Goal: Task Accomplishment & Management: Manage account settings

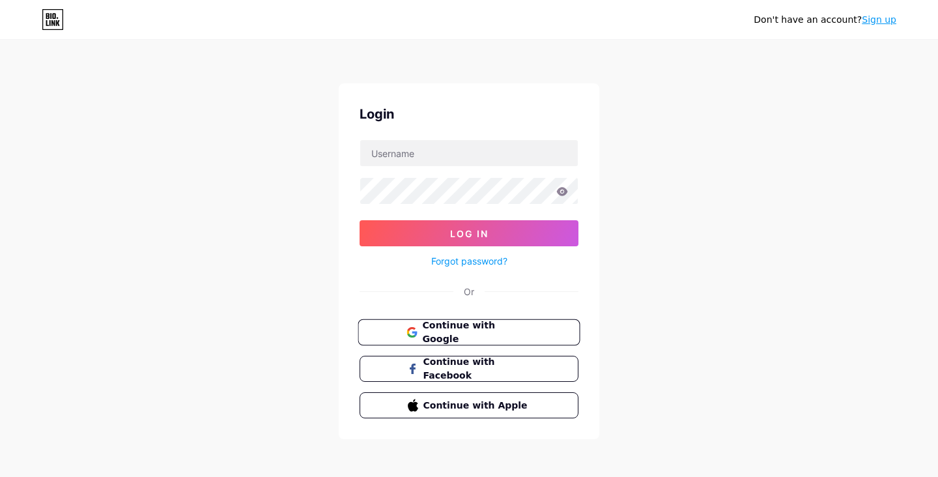
click at [459, 325] on span "Continue with Google" at bounding box center [476, 332] width 109 height 28
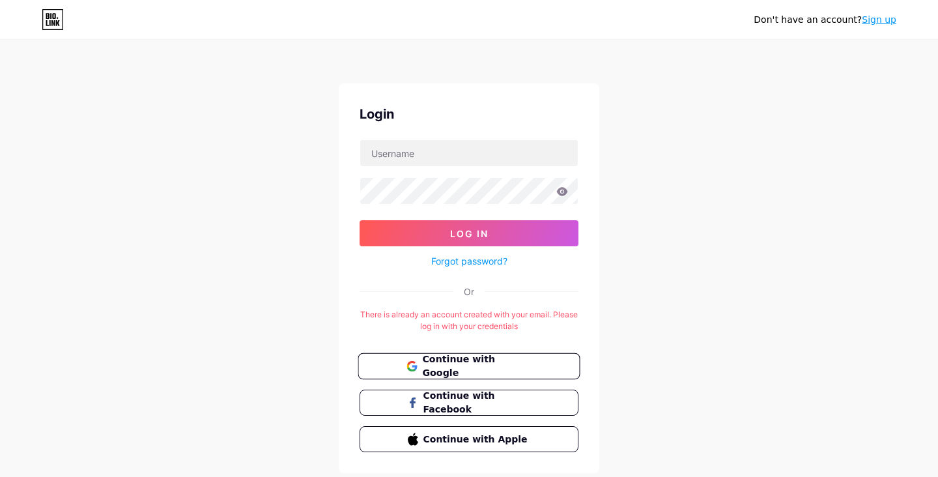
click at [511, 359] on span "Continue with Google" at bounding box center [476, 366] width 109 height 28
click at [500, 363] on span "Continue with Google" at bounding box center [476, 366] width 109 height 28
click at [462, 368] on span "Continue with Google" at bounding box center [476, 366] width 109 height 28
click at [445, 154] on input "text" at bounding box center [468, 153] width 217 height 26
type input "hundreddigits@gmail.com"
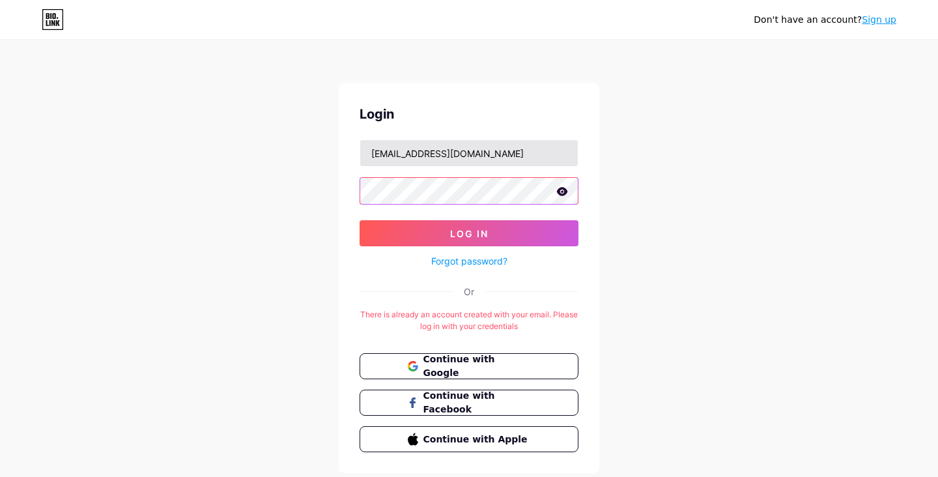
click at [359, 220] on button "Log In" at bounding box center [468, 233] width 219 height 26
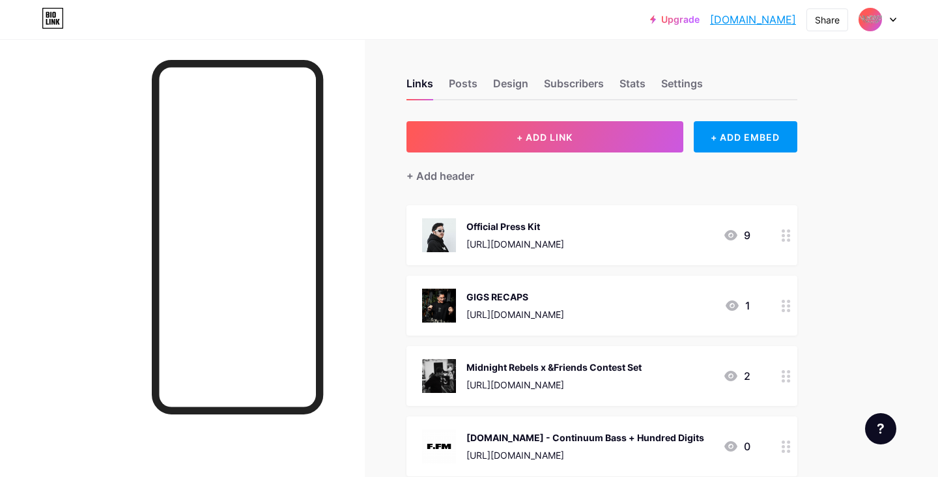
click at [564, 232] on div "Official Press Kit https://drive.google.com/file/d/1macjBal6Ff4SUA1MiYbXtOoeaH5…" at bounding box center [515, 235] width 98 height 34
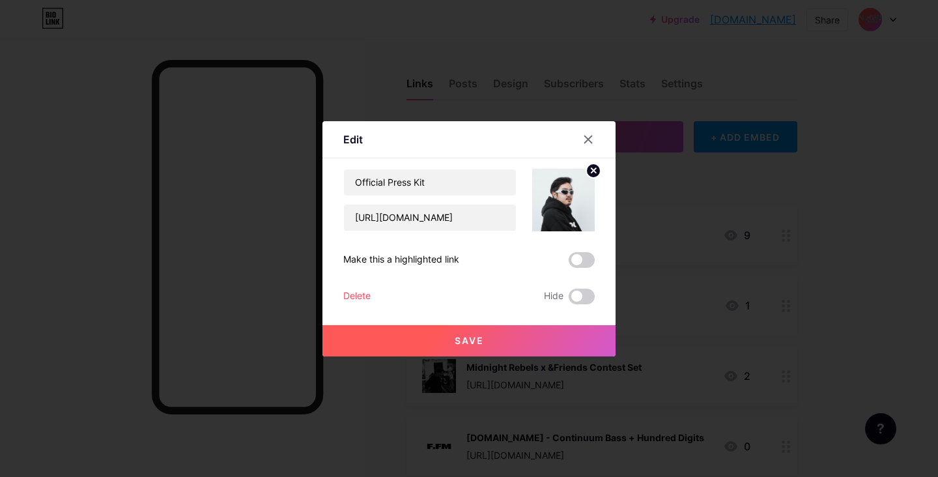
click at [594, 169] on icon at bounding box center [593, 170] width 5 height 5
click at [579, 208] on div "Picture" at bounding box center [563, 200] width 63 height 63
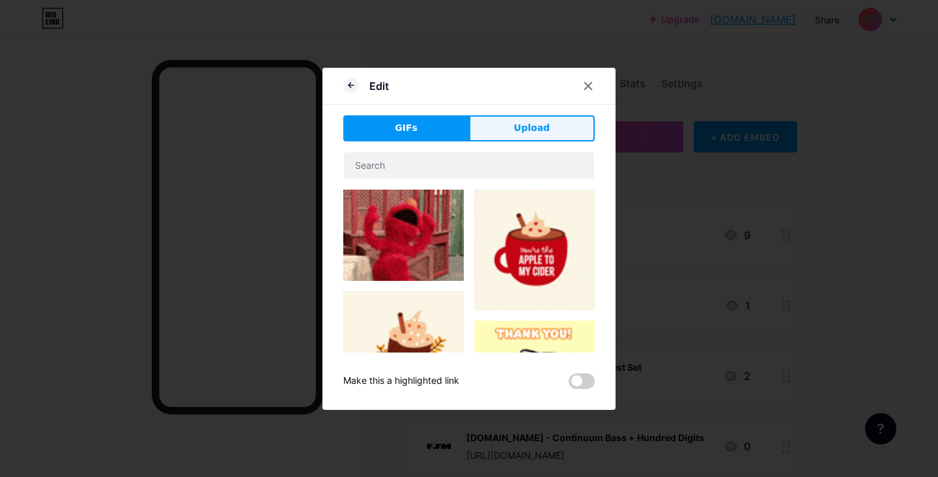
click at [532, 118] on button "Upload" at bounding box center [532, 128] width 126 height 26
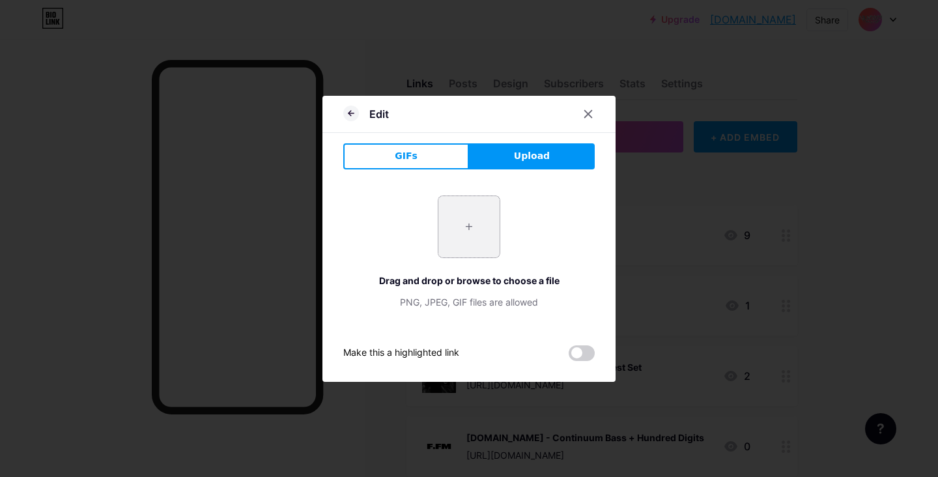
click at [470, 227] on input "file" at bounding box center [468, 226] width 61 height 61
click at [432, 212] on div "+ Drag and drop or browse to choose a file PNG, JPEG, GIF files are allowed" at bounding box center [468, 251] width 251 height 113
click at [474, 227] on input "file" at bounding box center [468, 226] width 61 height 61
type input "C:\fakepath\bagongmuka.jpg"
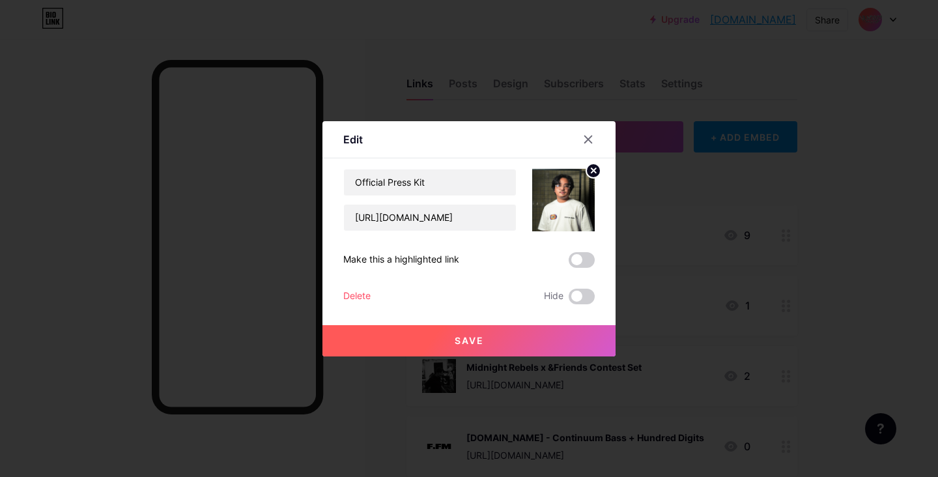
click at [433, 346] on button "Save" at bounding box center [468, 340] width 293 height 31
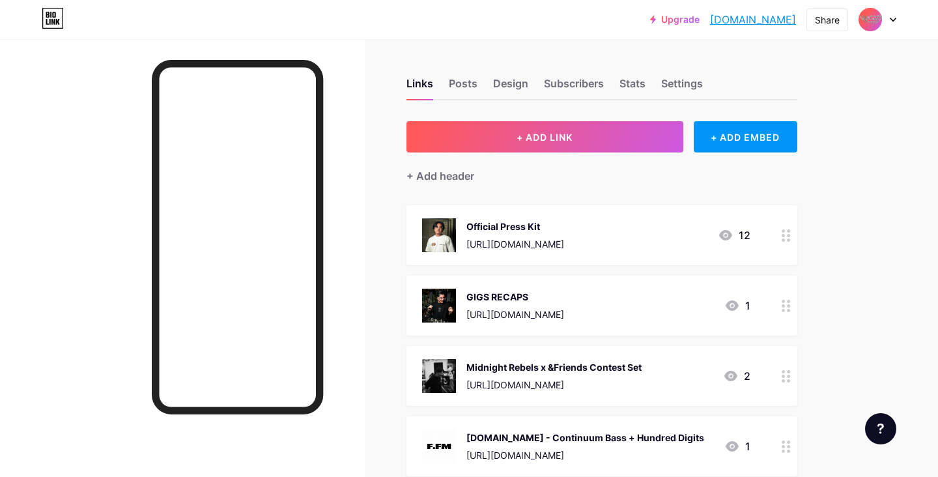
click at [564, 221] on div "Official Press Kit" at bounding box center [515, 226] width 98 height 14
click at [587, 176] on icon at bounding box center [593, 171] width 16 height 16
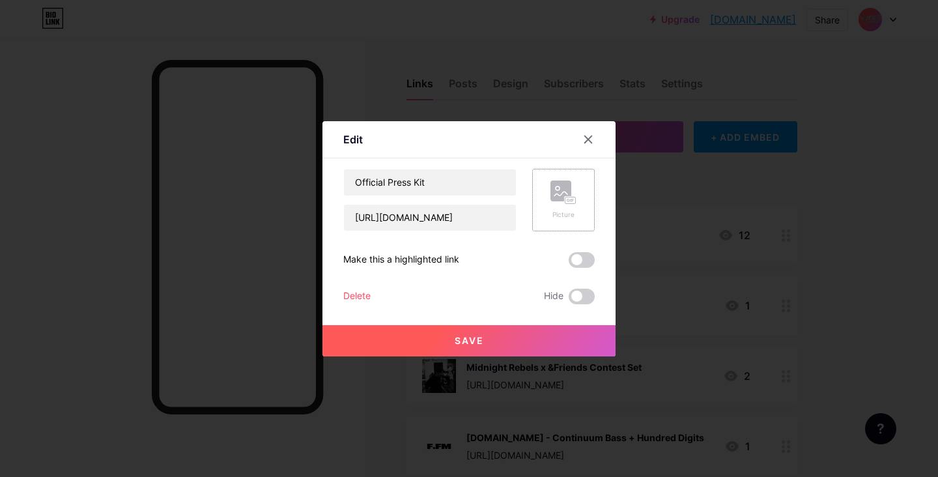
click at [573, 202] on rect at bounding box center [570, 200] width 10 height 7
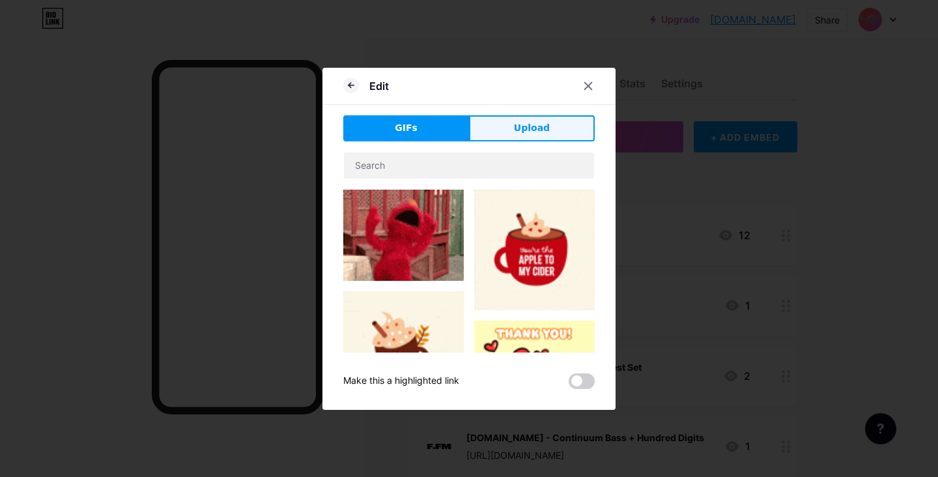
click at [497, 128] on button "Upload" at bounding box center [532, 128] width 126 height 26
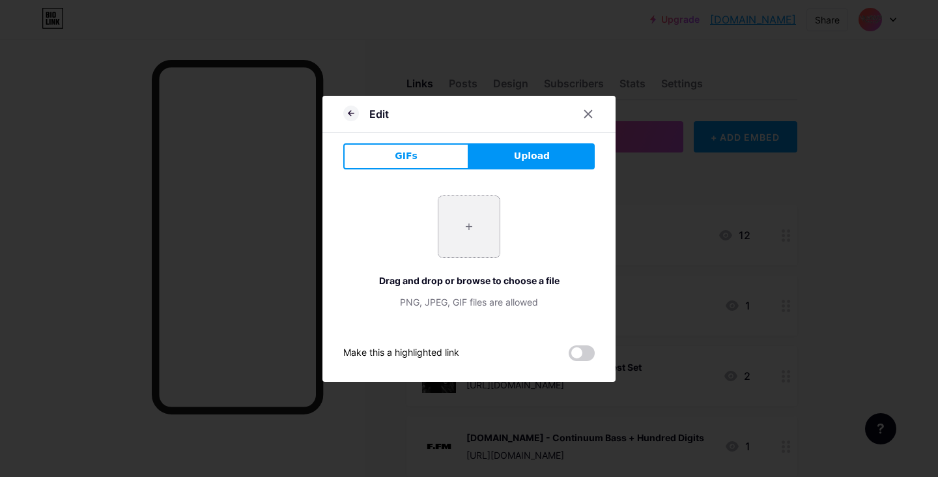
click at [463, 225] on input "file" at bounding box center [468, 226] width 61 height 61
type input "C:\fakepath\bagongmuka.jpg"
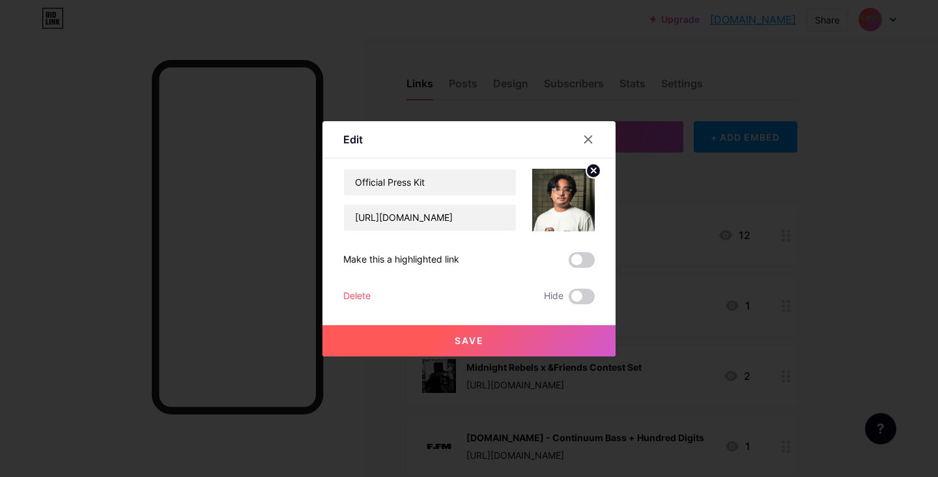
click at [480, 343] on span "Save" at bounding box center [468, 340] width 29 height 11
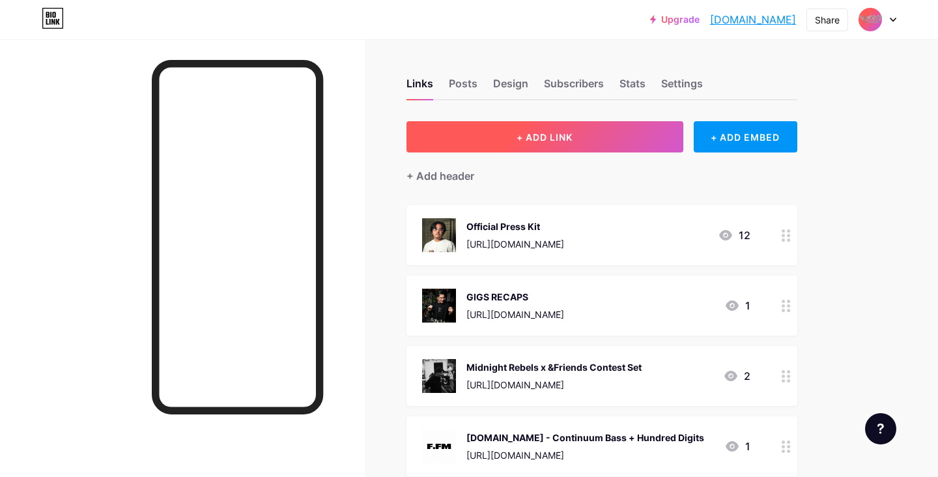
click at [575, 135] on button "+ ADD LINK" at bounding box center [544, 136] width 277 height 31
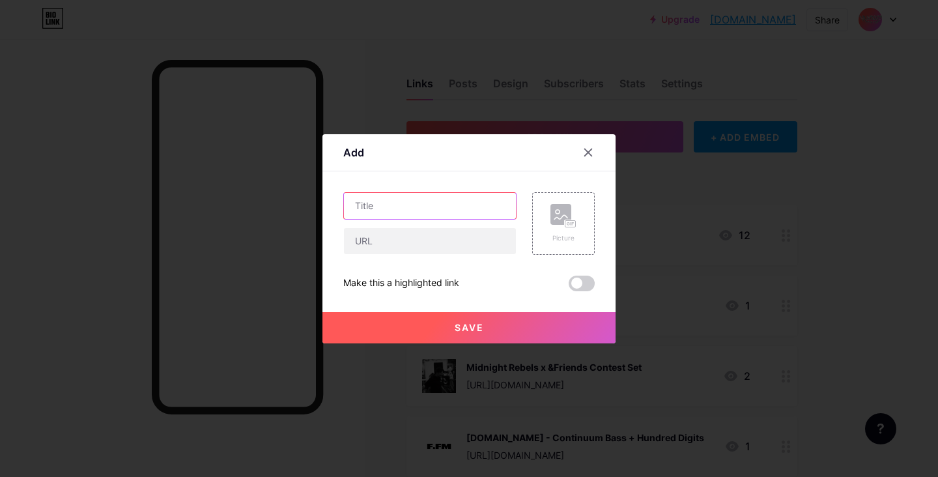
click at [426, 195] on input "text" at bounding box center [430, 206] width 172 height 26
click at [555, 238] on div "Picture" at bounding box center [563, 238] width 26 height 10
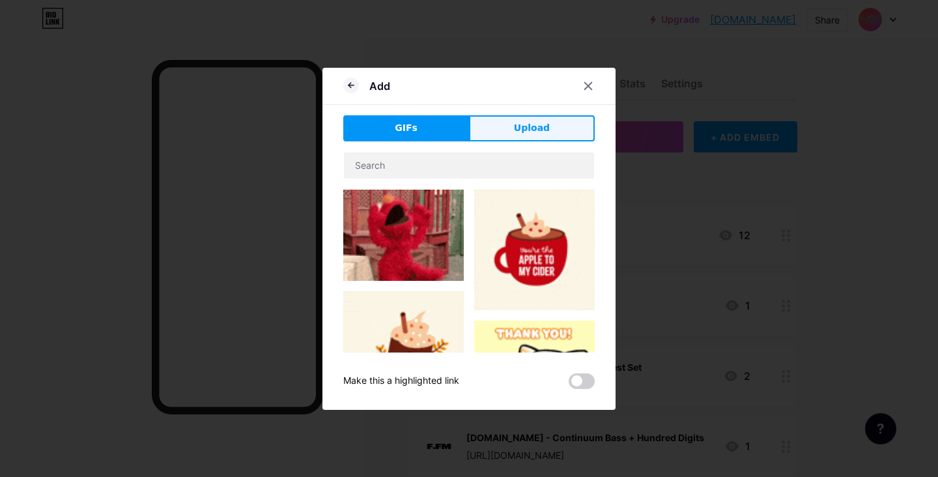
click at [527, 137] on button "Upload" at bounding box center [532, 128] width 126 height 26
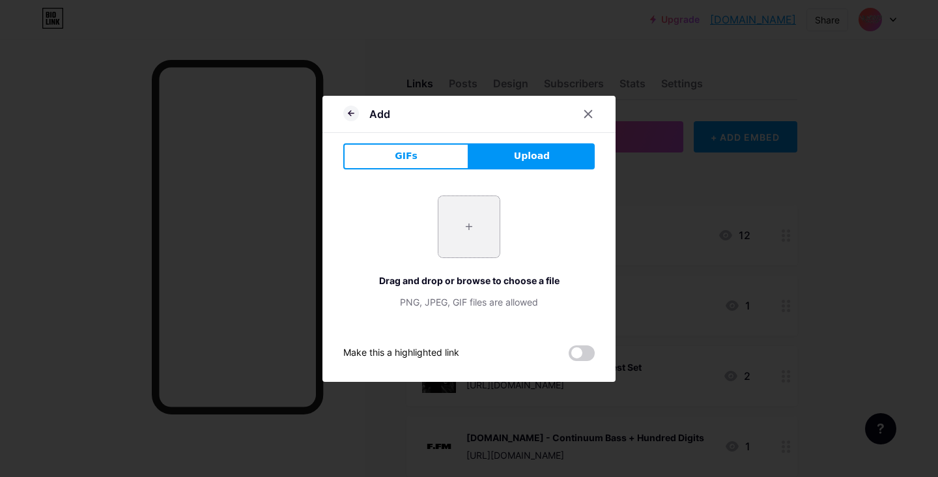
click at [479, 214] on input "file" at bounding box center [468, 226] width 61 height 61
type input "C:\fakepath\IN THE ZONE .jpg"
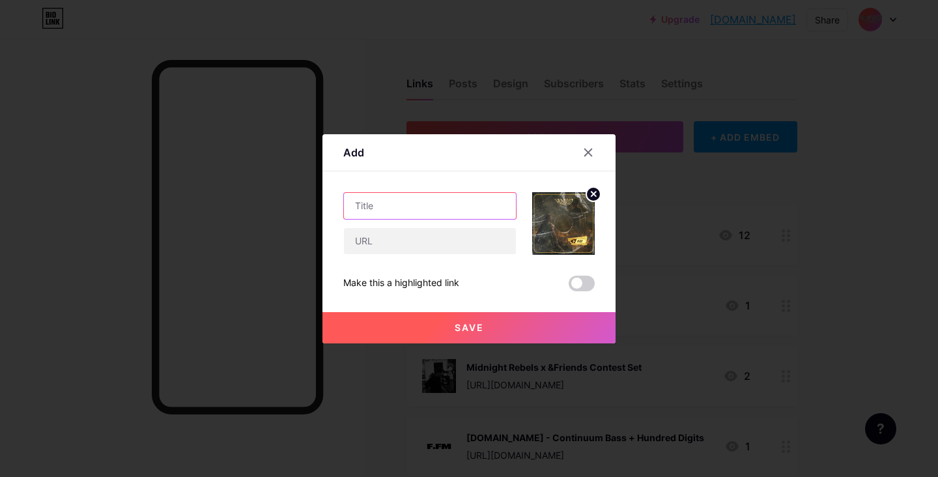
click at [433, 204] on input "text" at bounding box center [430, 206] width 172 height 26
type input "IN THE ZONE"
click at [591, 193] on circle at bounding box center [593, 194] width 14 height 14
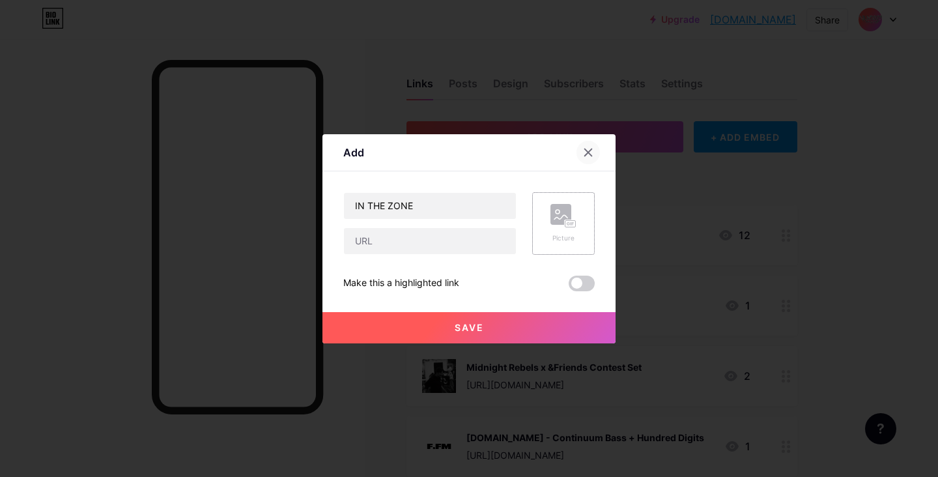
click at [590, 153] on icon at bounding box center [588, 152] width 10 height 10
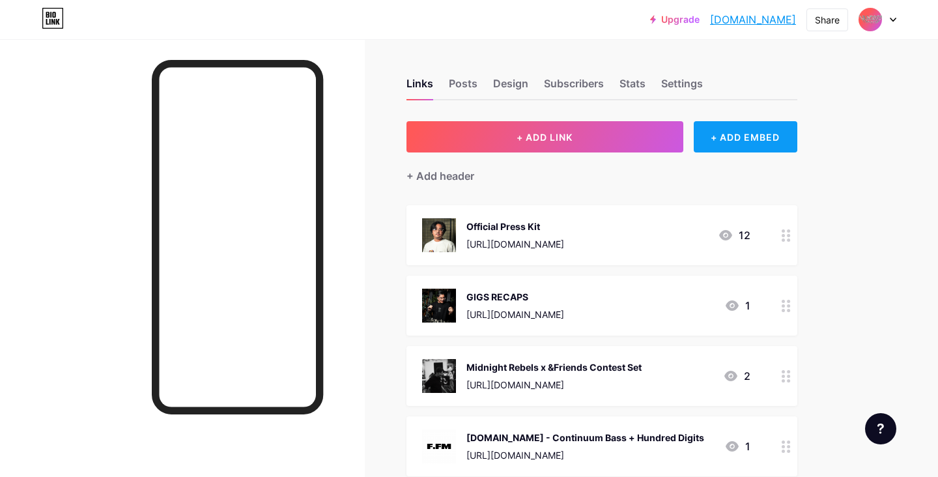
click at [726, 147] on div "+ ADD EMBED" at bounding box center [745, 136] width 104 height 31
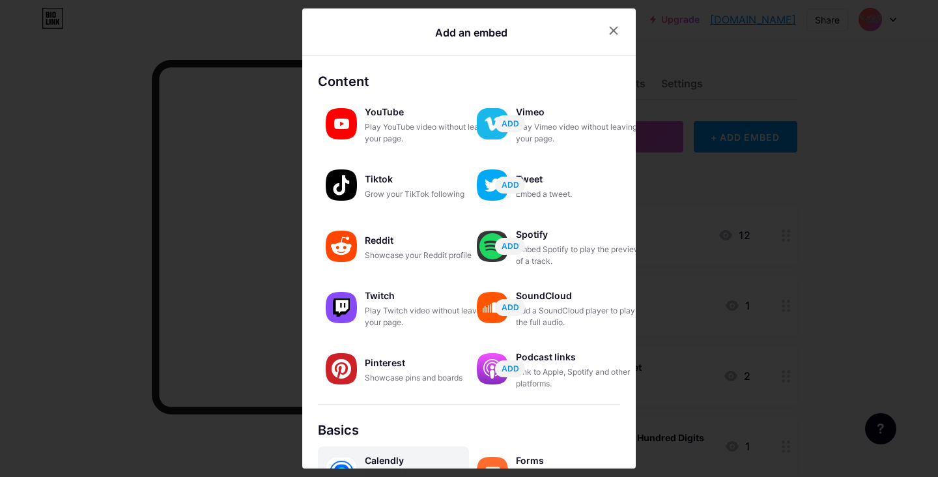
scroll to position [203, 0]
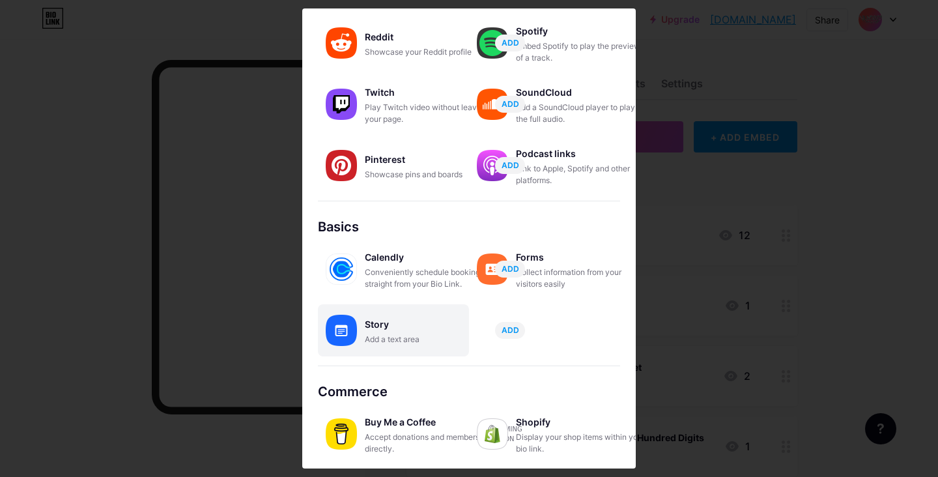
click at [400, 336] on div "Add a text area" at bounding box center [430, 339] width 130 height 12
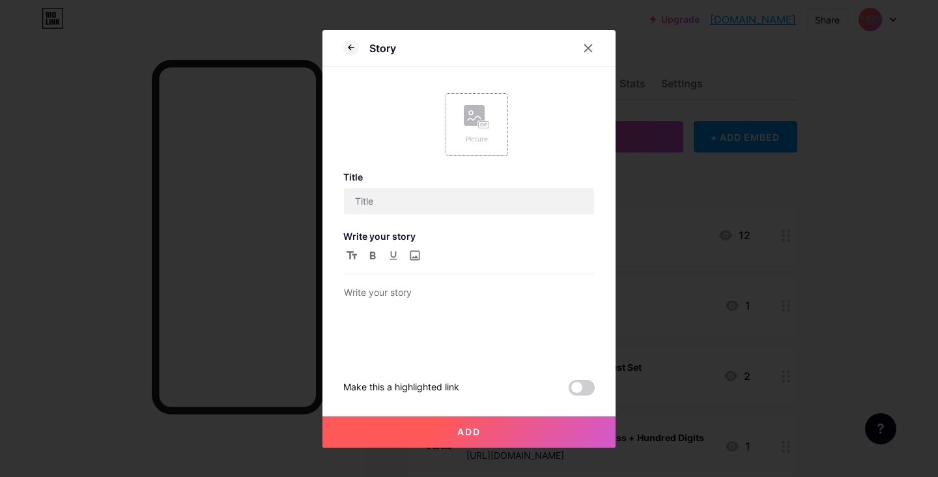
click at [483, 138] on div "Picture" at bounding box center [477, 139] width 26 height 10
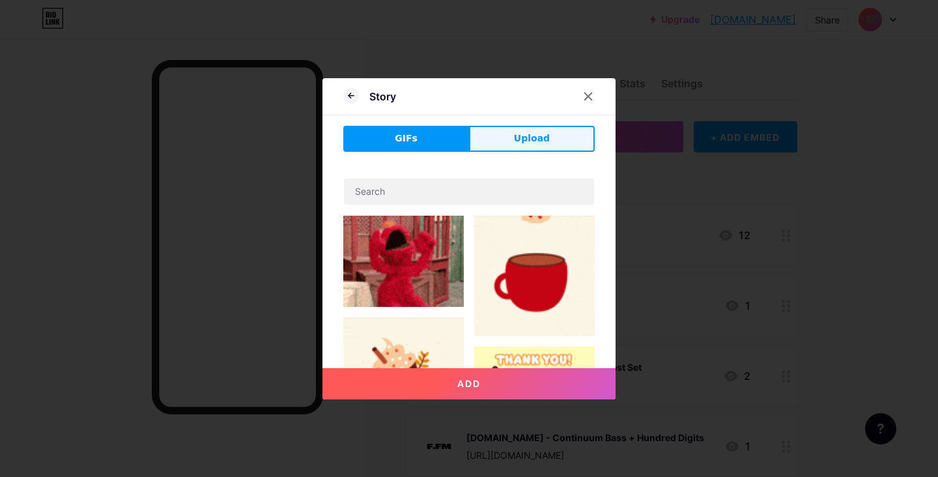
click at [513, 130] on button "Upload" at bounding box center [532, 139] width 126 height 26
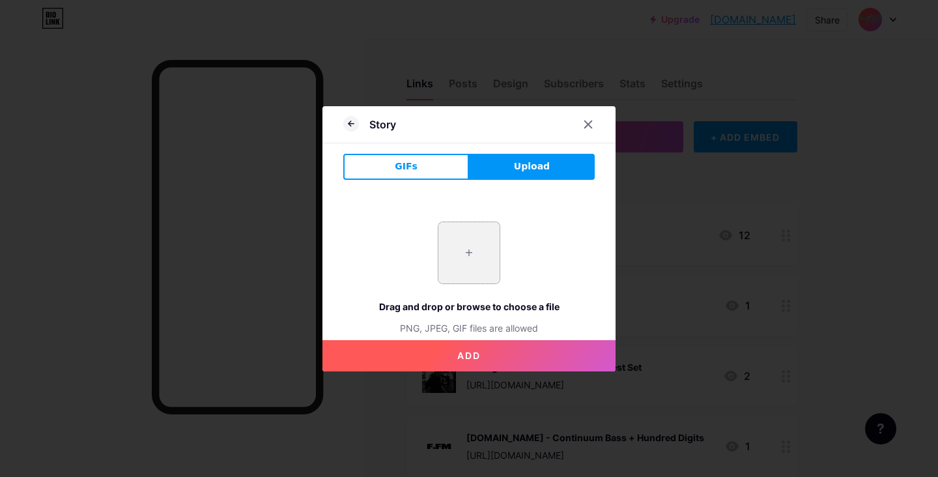
click at [456, 257] on input "file" at bounding box center [468, 252] width 61 height 61
type input "C:\fakepath\IN THE ZONE .jpg"
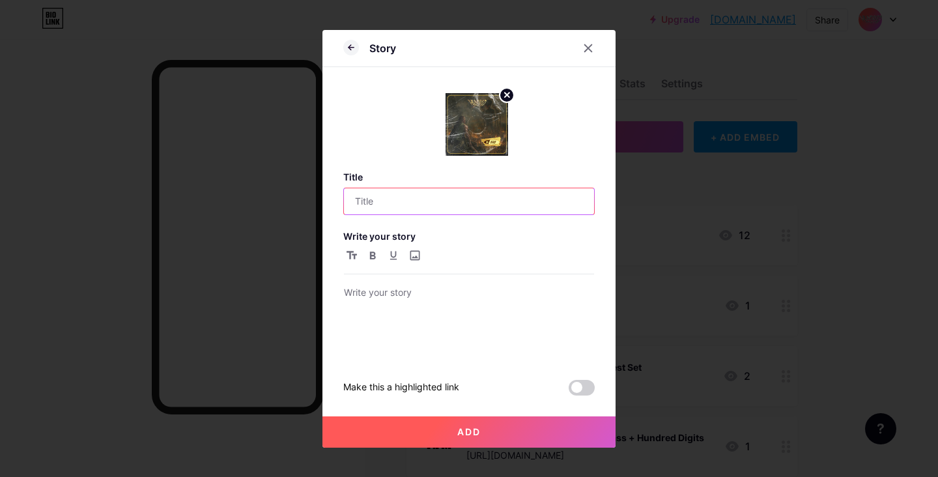
click at [484, 207] on input "text" at bounding box center [469, 201] width 250 height 26
type input "IN THE ZONE"
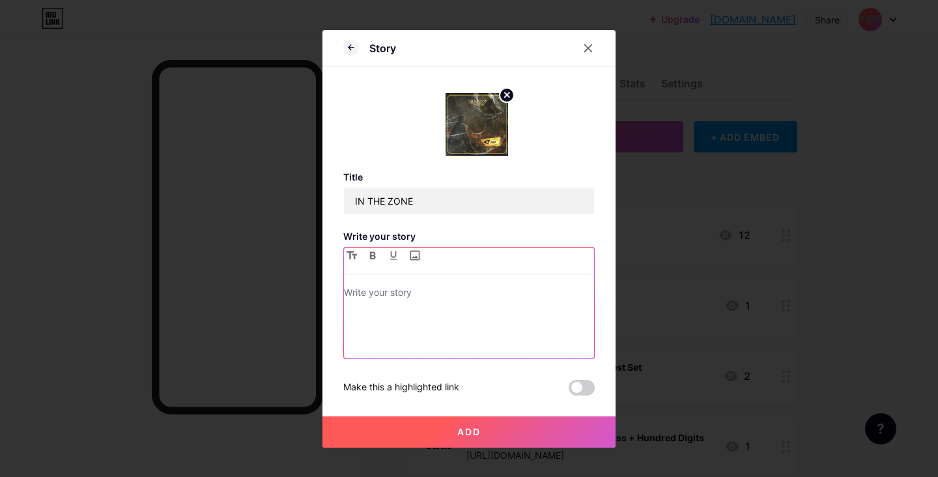
click at [425, 285] on p at bounding box center [469, 294] width 250 height 18
click at [396, 292] on p "Spotify:" at bounding box center [469, 294] width 250 height 18
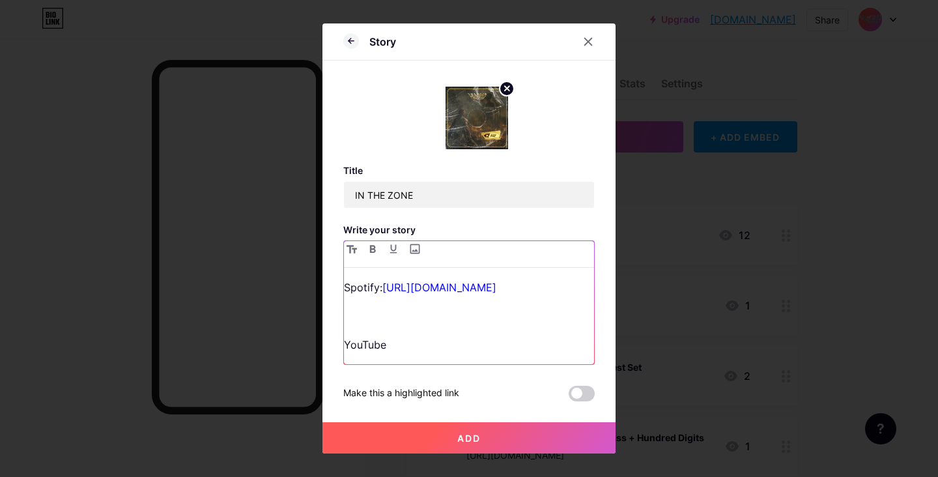
click at [398, 348] on div "Spotify: https://open.spotify.com/album/5pra7hjKBnQXgYlcc0MOUk?si=ZiLJOf4qQEaZA…" at bounding box center [469, 321] width 250 height 86
click at [408, 354] on p "YouTube" at bounding box center [469, 344] width 250 height 18
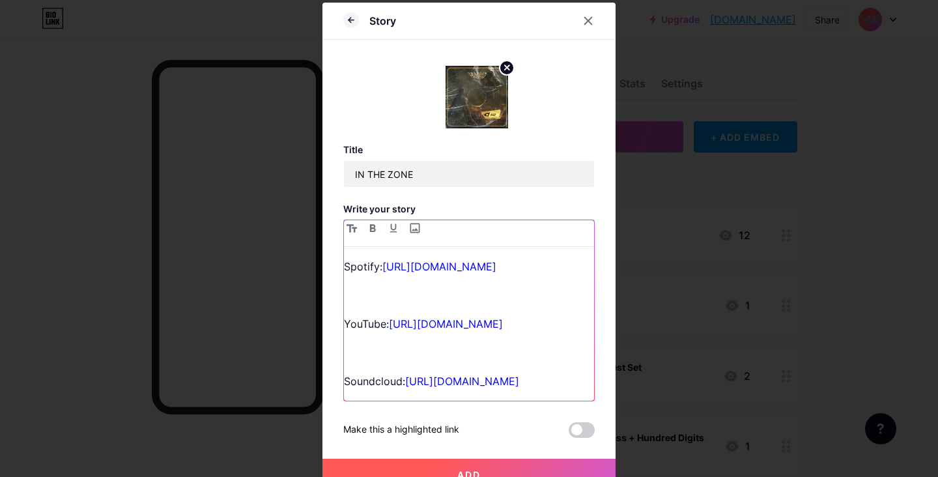
scroll to position [45, 0]
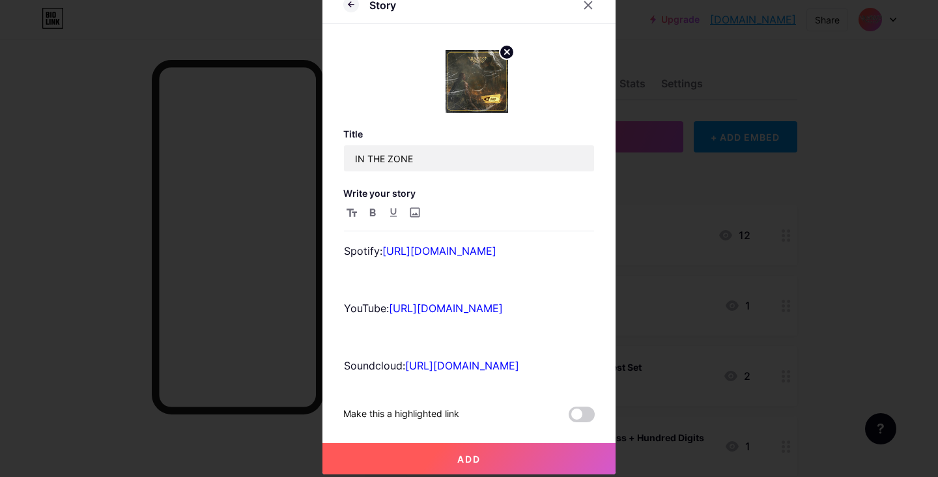
click at [484, 448] on button "Add" at bounding box center [468, 458] width 293 height 31
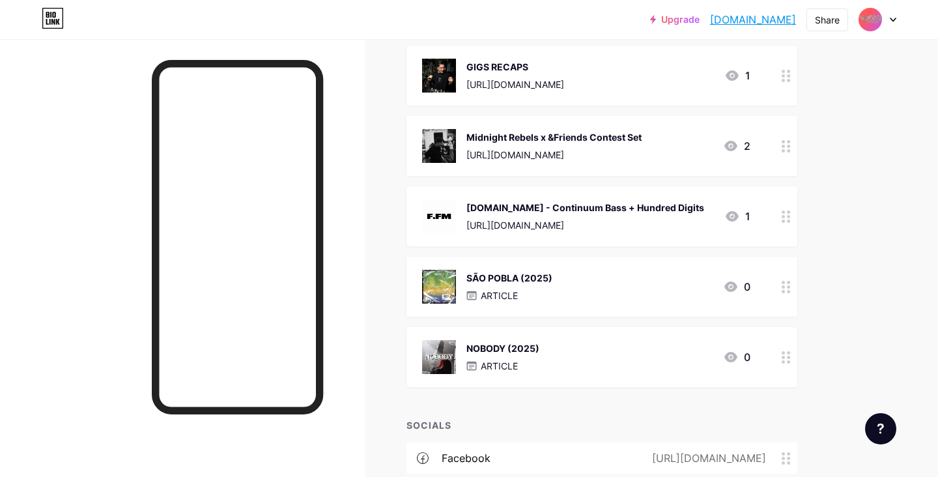
scroll to position [299, 0]
click at [667, 284] on div "SÃO POBLA (2025) ARTICLE 0" at bounding box center [586, 288] width 328 height 34
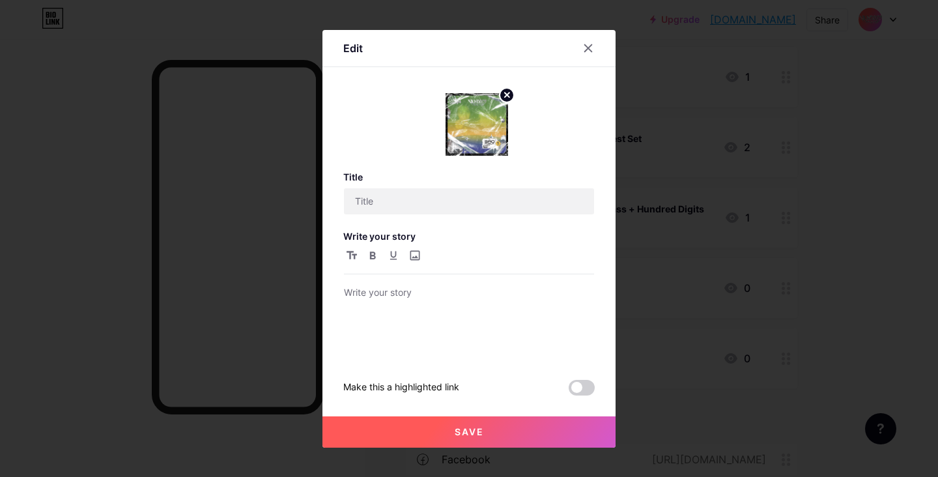
type input "SÃO POBLA (2025)"
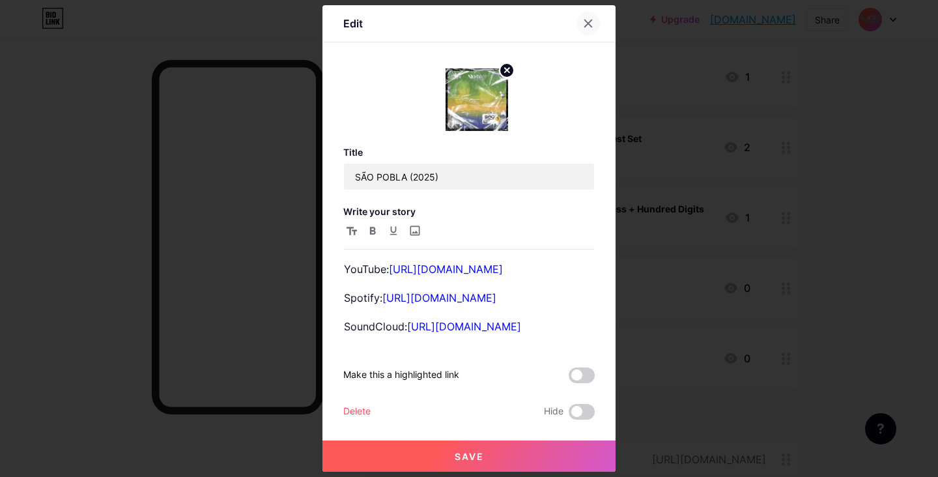
click at [589, 20] on icon at bounding box center [588, 23] width 7 height 7
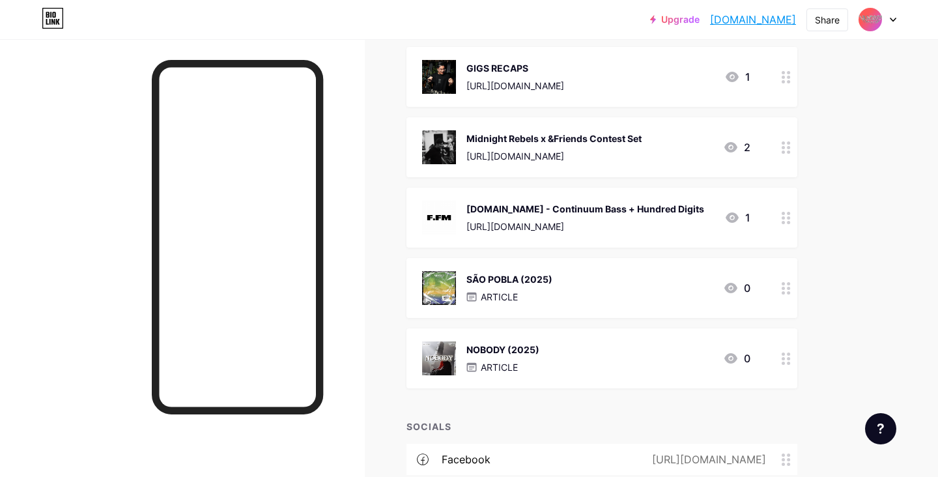
scroll to position [0, 0]
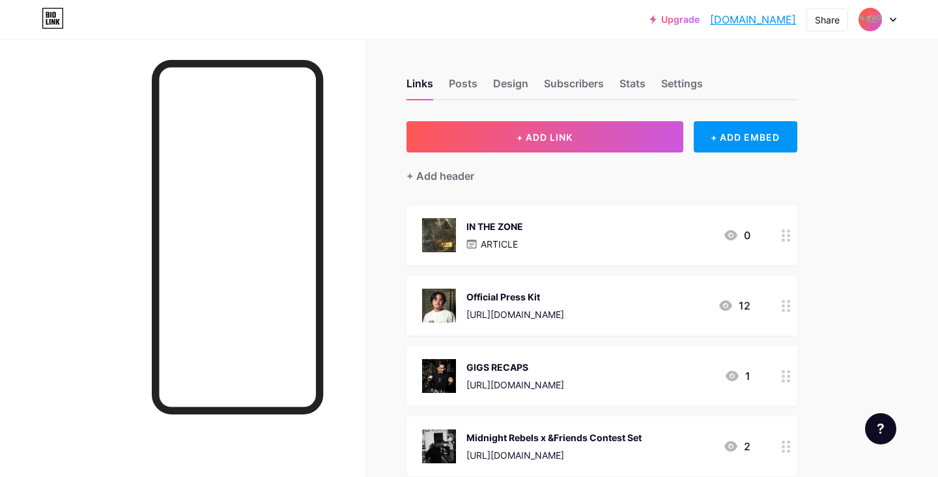
click at [604, 232] on div "IN THE ZONE ARTICLE 0" at bounding box center [586, 235] width 328 height 34
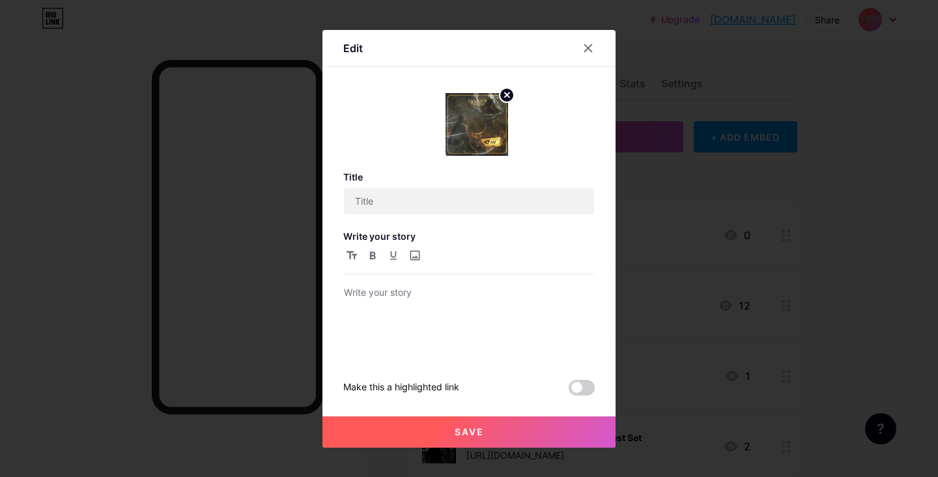
type input "IN THE ZONE"
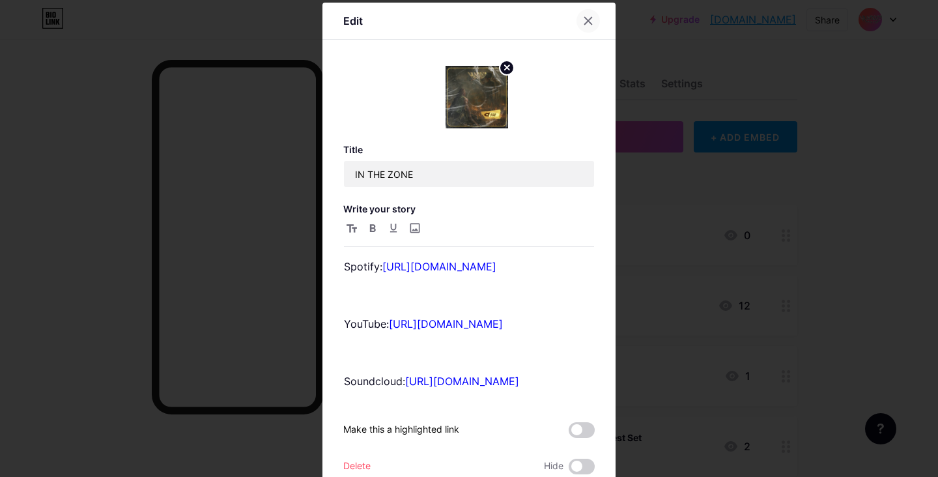
click at [591, 26] on div at bounding box center [587, 20] width 23 height 23
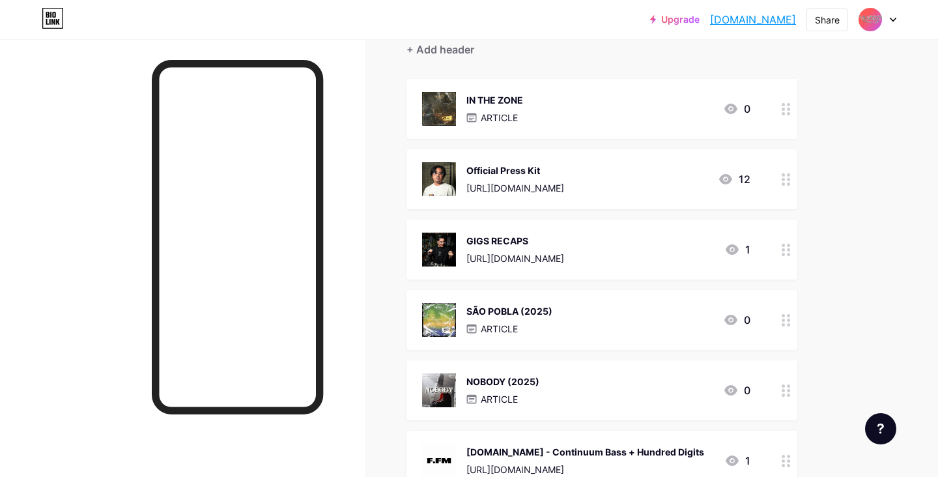
scroll to position [113, 0]
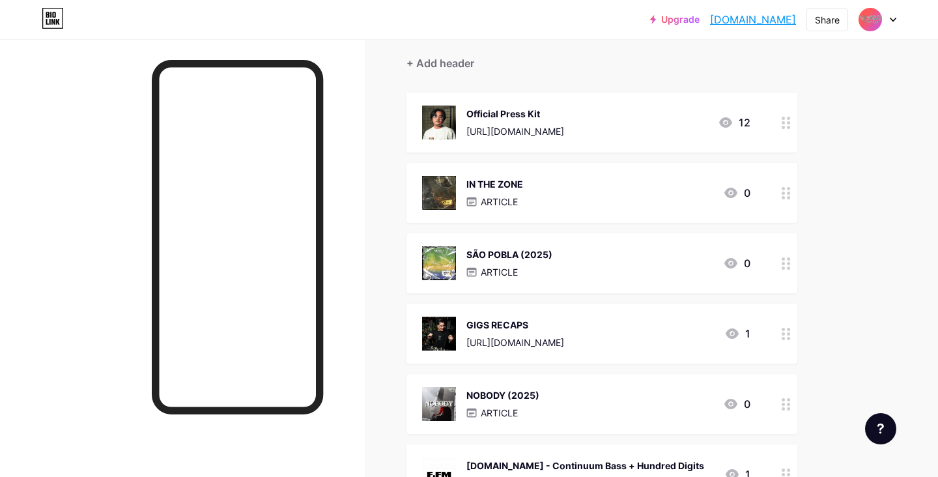
click at [546, 202] on div "IN THE ZONE ARTICLE 0" at bounding box center [586, 193] width 328 height 34
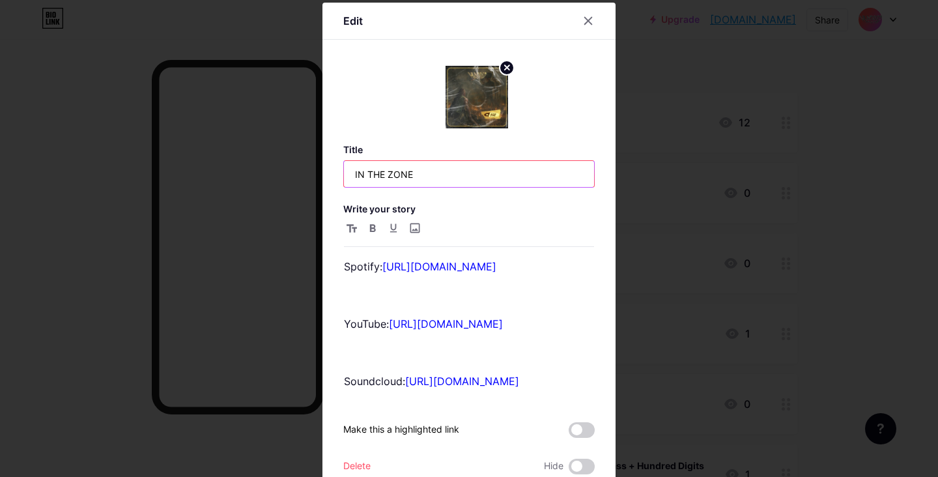
click at [421, 171] on input "IN THE ZONE" at bounding box center [469, 174] width 250 height 26
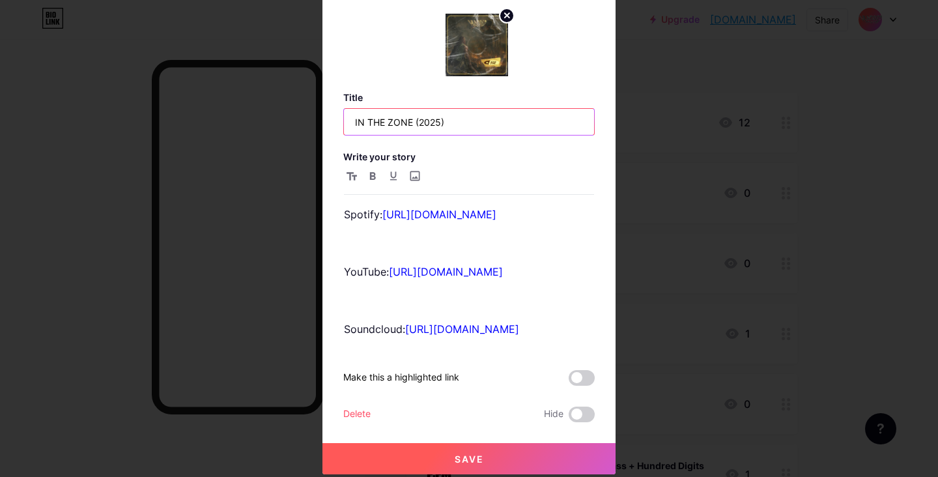
scroll to position [81, 0]
type input "IN THE ZONE (2025)"
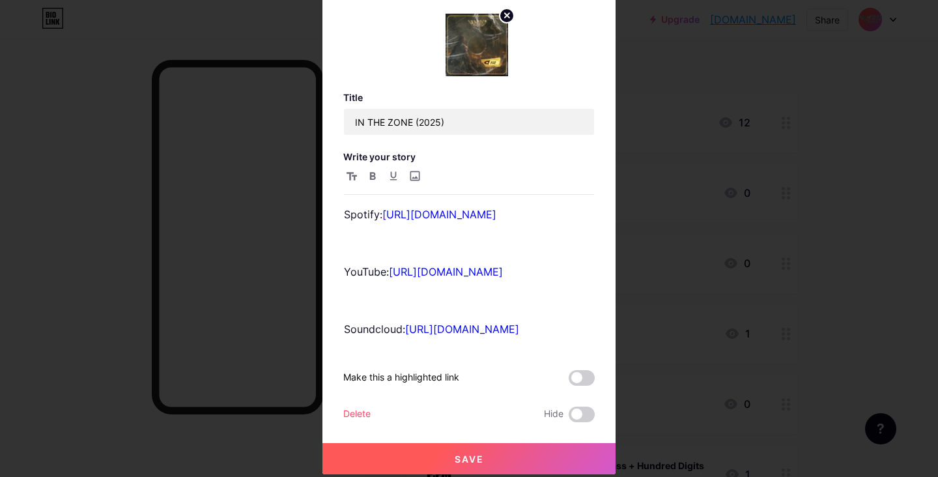
click at [441, 454] on button "Save" at bounding box center [468, 458] width 293 height 31
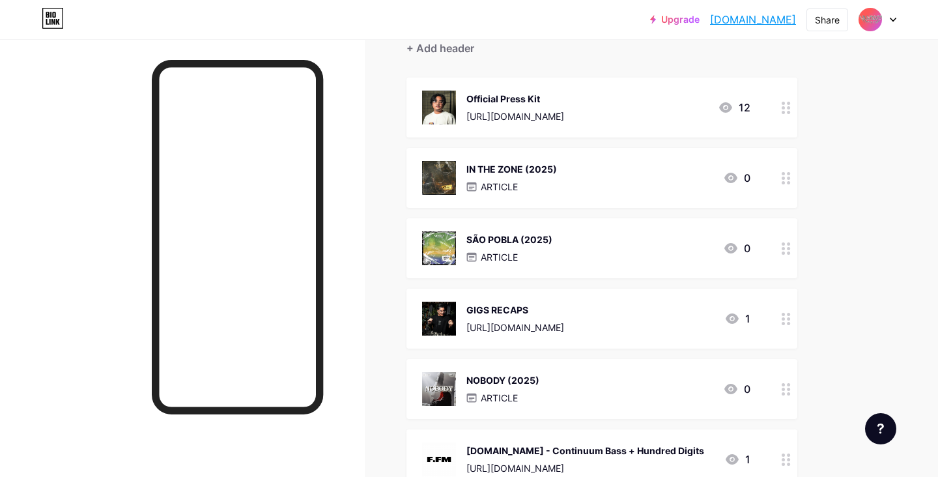
scroll to position [127, 0]
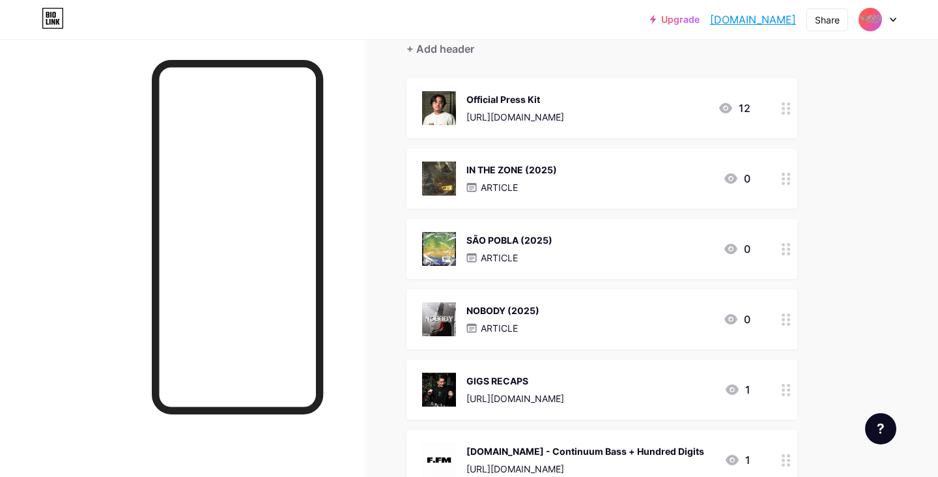
click at [609, 188] on div "IN THE ZONE (2025) ARTICLE 0" at bounding box center [586, 178] width 328 height 34
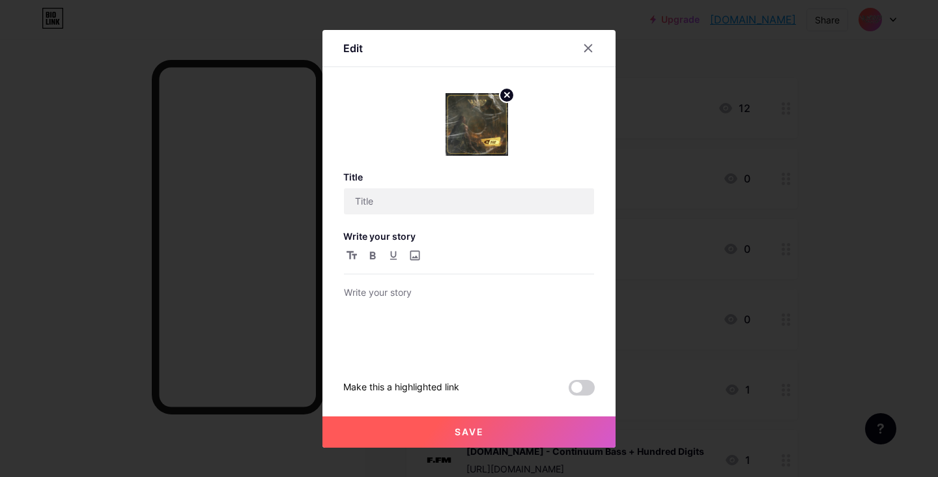
type input "IN THE ZONE (2025)"
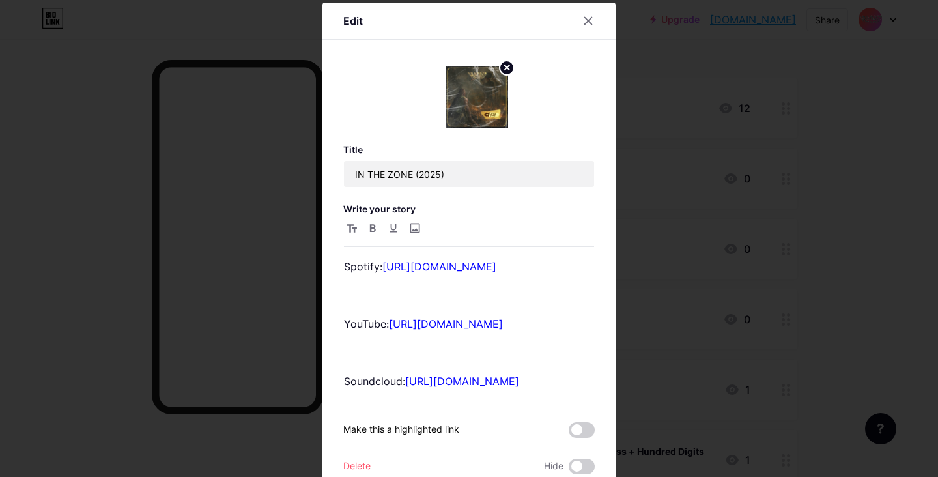
scroll to position [35, 0]
drag, startPoint x: 441, startPoint y: 343, endPoint x: 322, endPoint y: 316, distance: 122.9
click at [322, 316] on div "Edit Title IN THE ZONE (2025) Write your story Spotify: https://open.spotify.co…" at bounding box center [468, 264] width 293 height 523
copy p "YouTube: https://www.youtube.com/watch?v=p34h3LOgm2U"
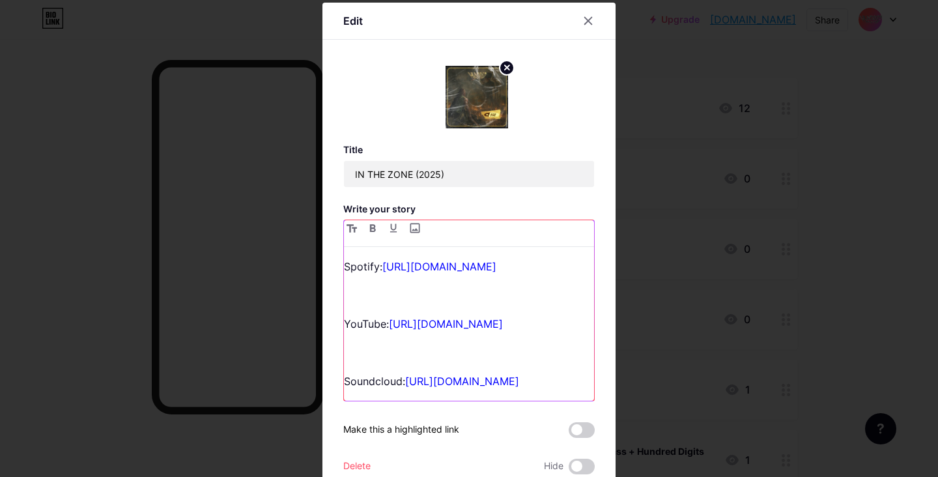
click at [346, 264] on p "Spotify: https://open.spotify.com/album/5pra7hjKBnQXgYlcc0MOUk?si=ZiLJOf4qQEaZA…" at bounding box center [469, 266] width 250 height 18
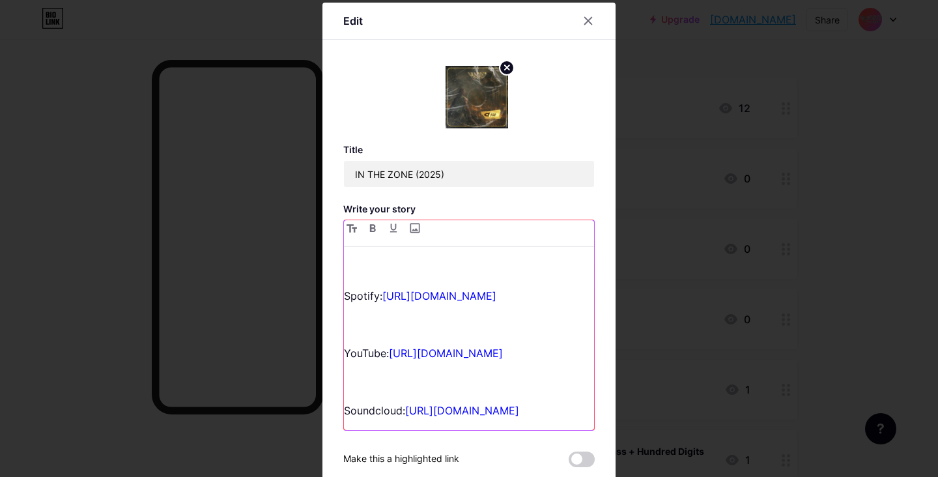
scroll to position [79, 0]
drag, startPoint x: 549, startPoint y: 295, endPoint x: 329, endPoint y: 265, distance: 222.1
click at [329, 265] on div "Edit Title IN THE ZONE (2025) Write your story YouTube: https://www.youtube.com…" at bounding box center [468, 279] width 293 height 553
copy p "Spotify: https://open.spotify.com/album/5pra7hjKBnQXgYlcc0MOUk?si=ZiLJOf4qQEaZA…"
drag, startPoint x: 447, startPoint y: 378, endPoint x: 318, endPoint y: 357, distance: 130.5
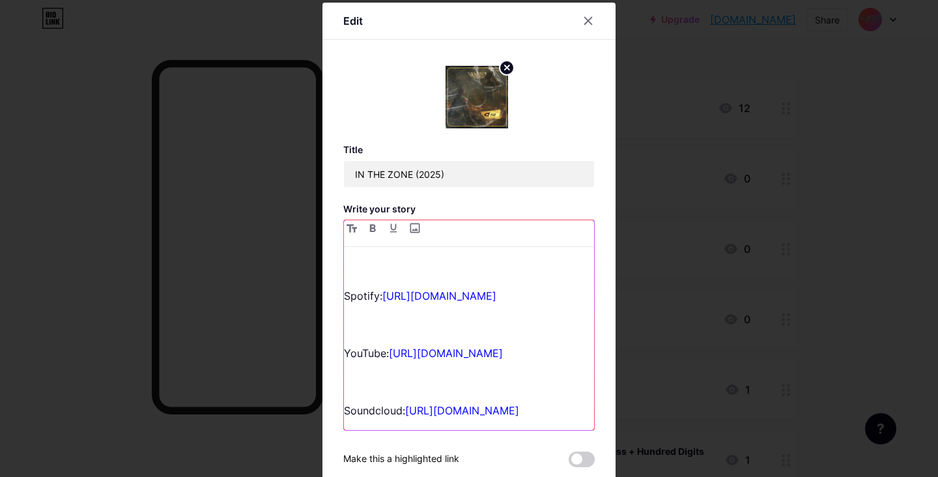
click at [318, 357] on div "Edit Title IN THE ZONE (2025) Write your story YouTube: https://www.youtube.com…" at bounding box center [469, 238] width 938 height 477
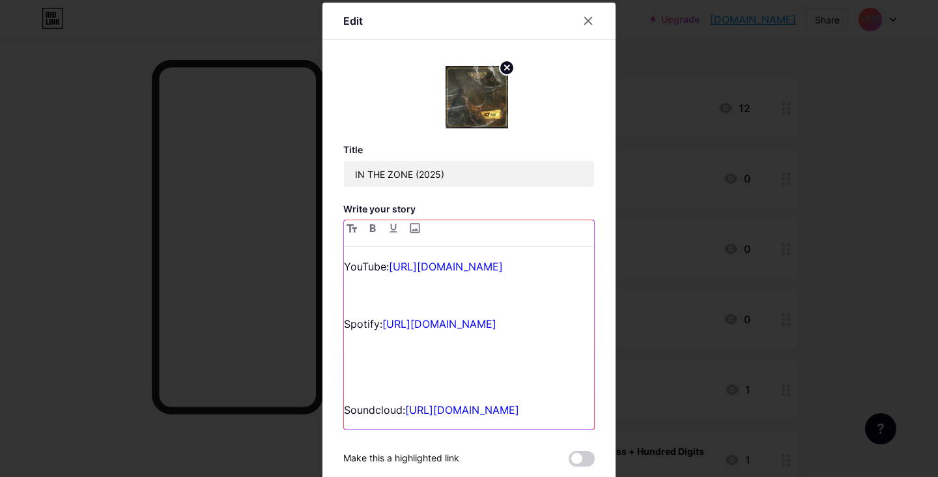
scroll to position [62, 0]
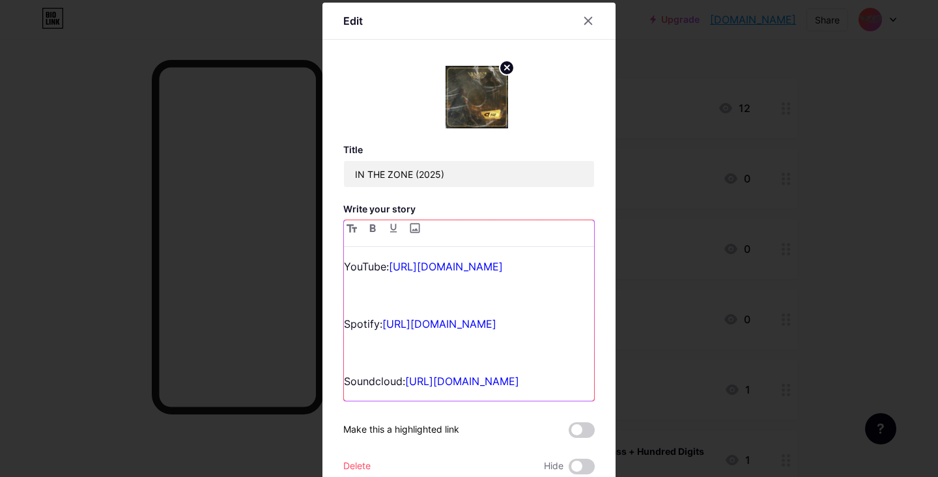
click at [377, 375] on p "Soundcloud: https://soundcloud.com/hundreddigits/in-the-zone" at bounding box center [469, 381] width 250 height 18
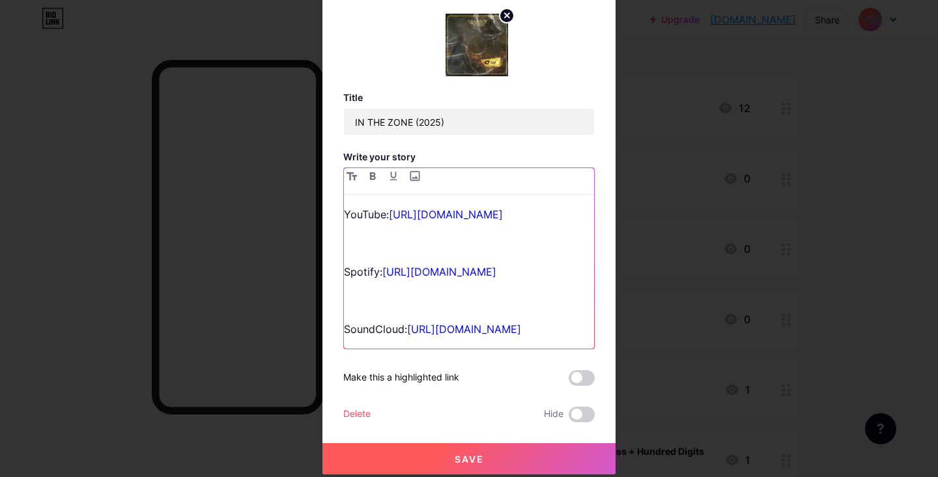
scroll to position [81, 0]
click at [498, 449] on button "Save" at bounding box center [468, 458] width 293 height 31
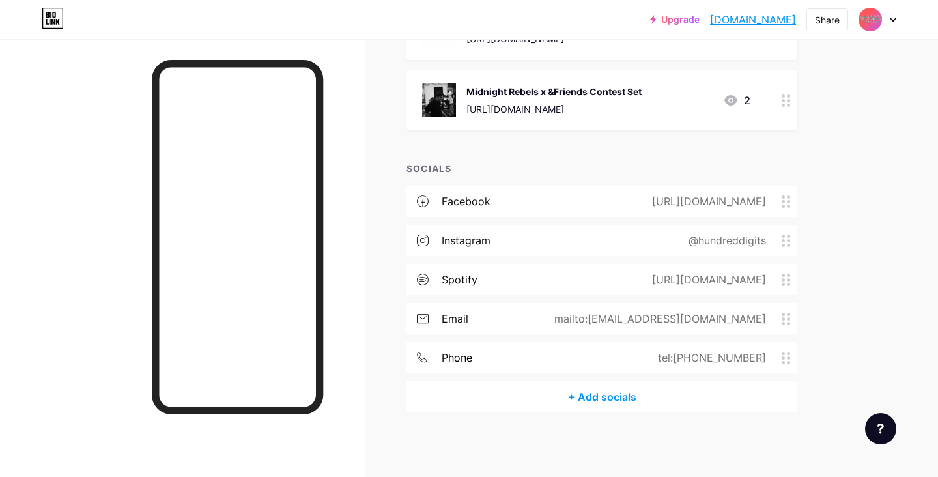
scroll to position [0, 0]
